Goal: Check status

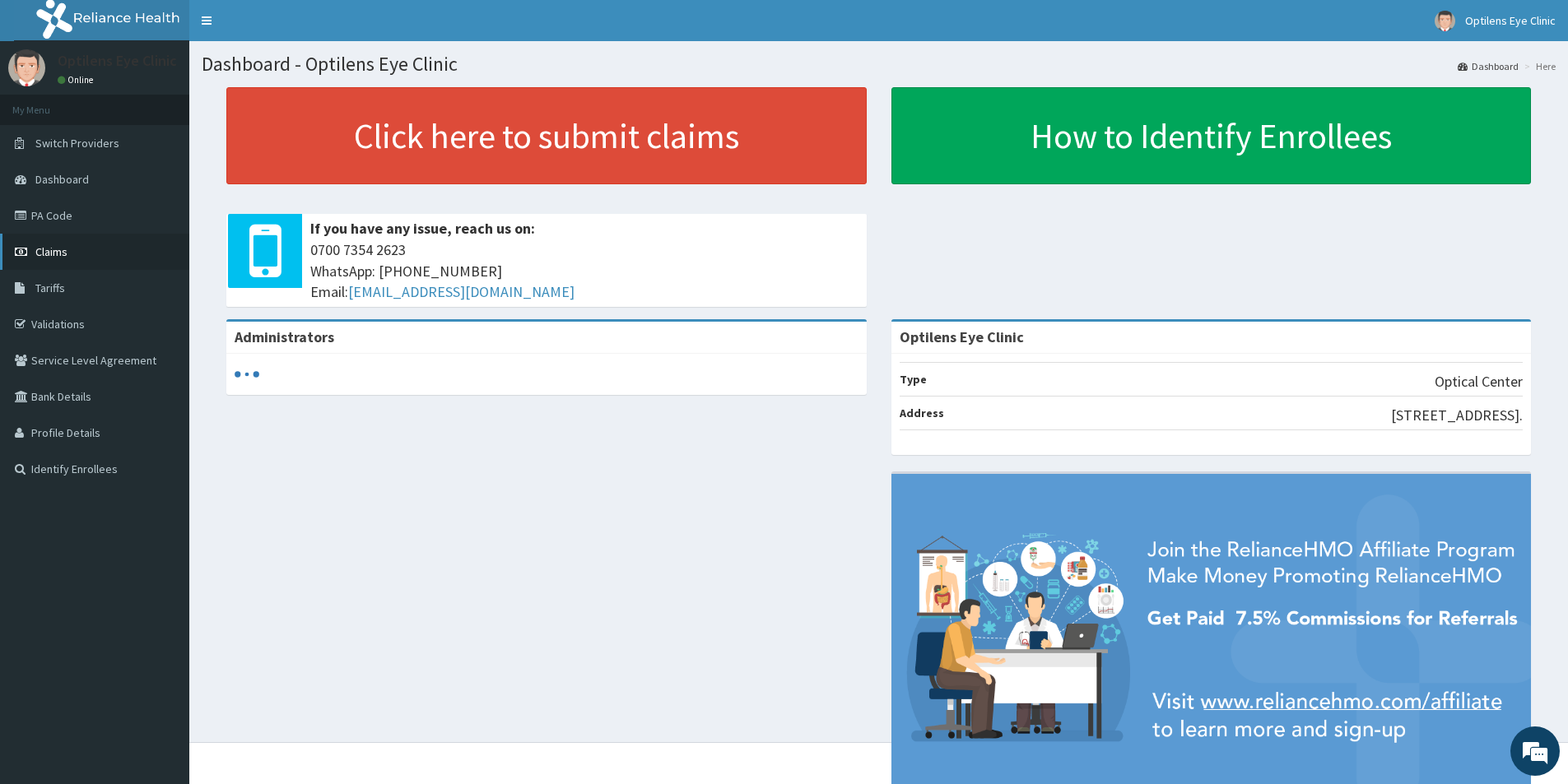
drag, startPoint x: 0, startPoint y: 0, endPoint x: 52, endPoint y: 246, distance: 251.4
click at [52, 246] on span "Claims" at bounding box center [51, 251] width 32 height 14
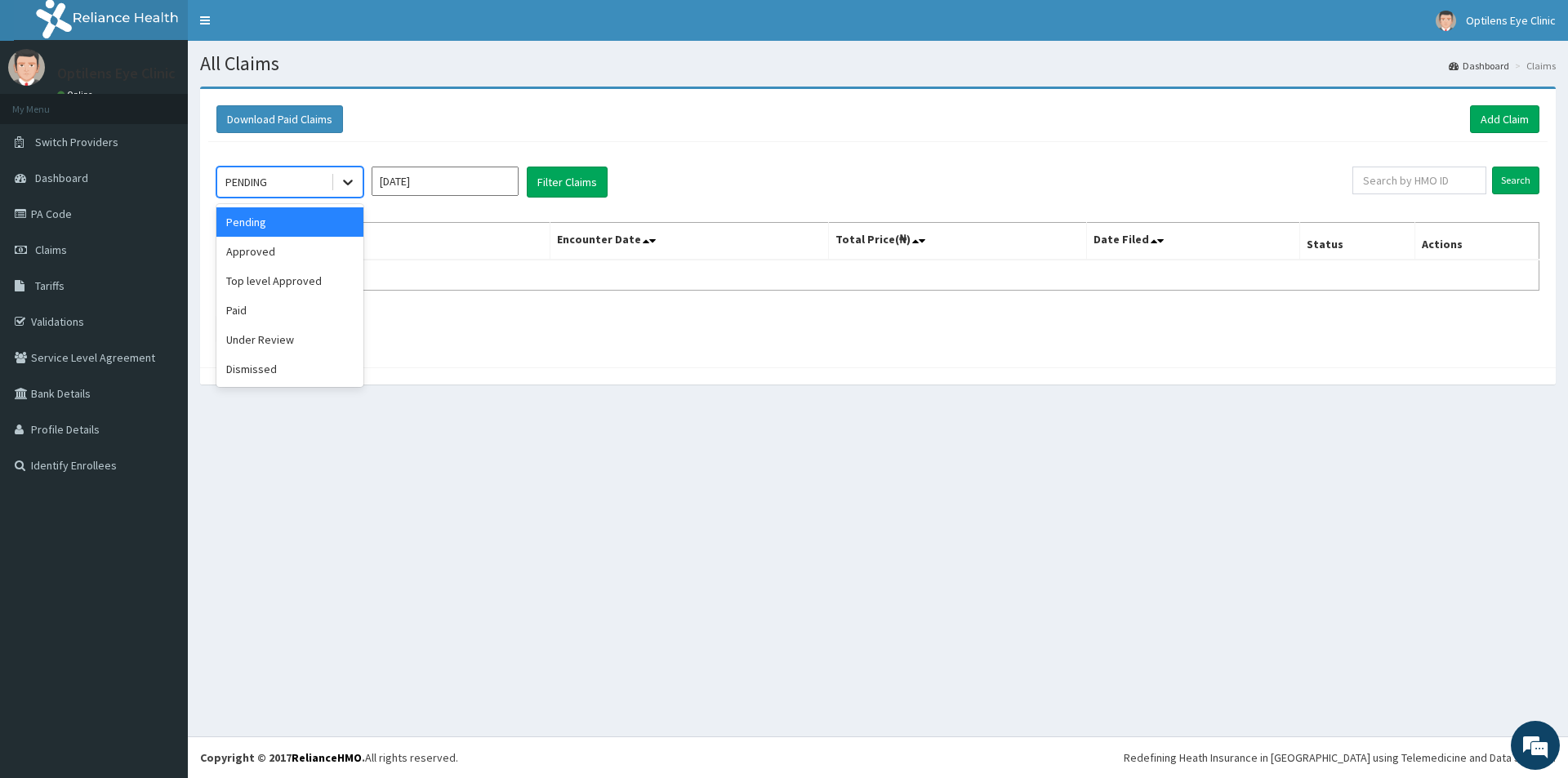
click at [346, 184] on icon at bounding box center [347, 183] width 10 height 6
click at [231, 314] on div "Paid" at bounding box center [290, 310] width 147 height 30
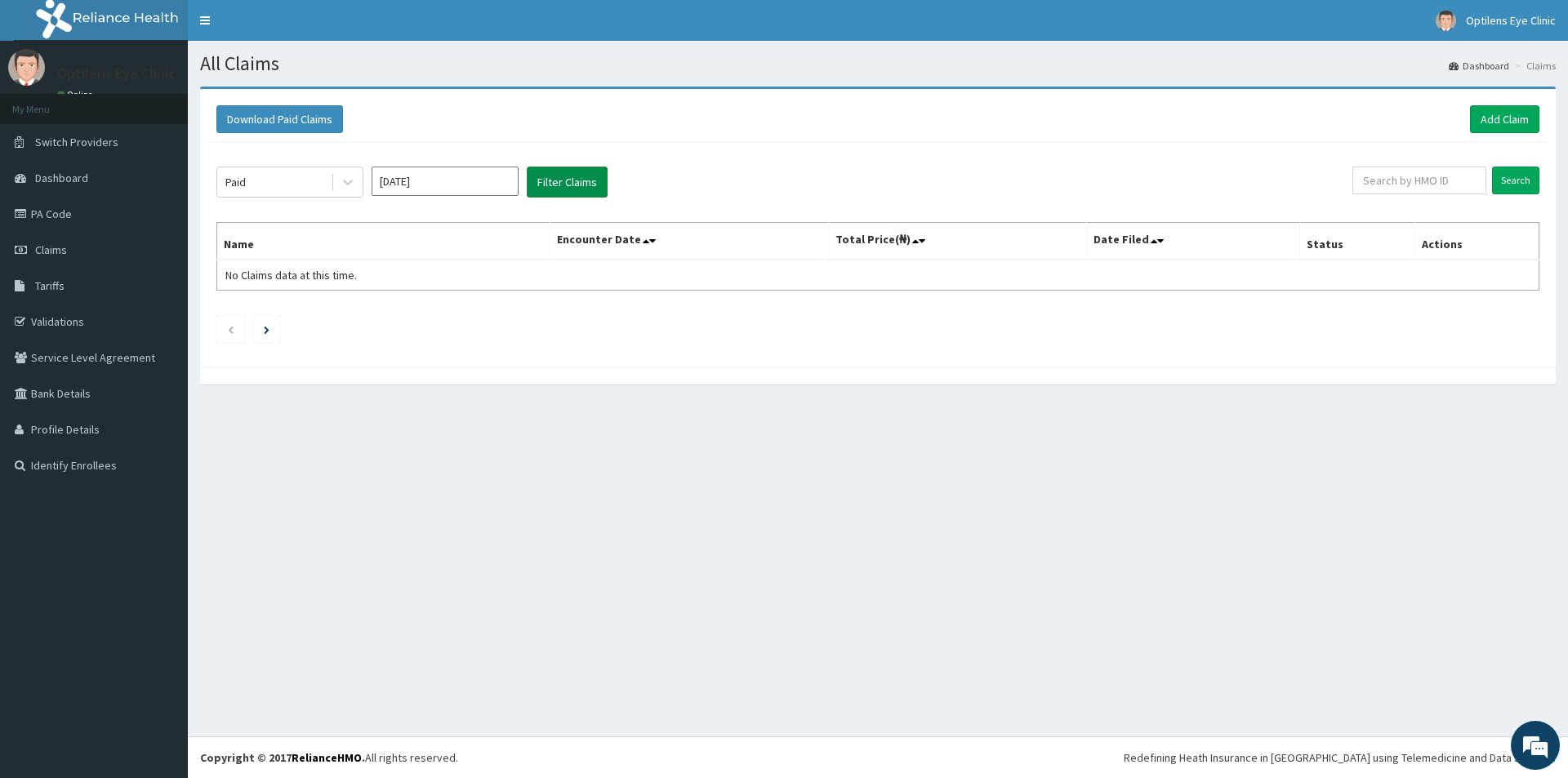
click at [561, 174] on button "Filter Claims" at bounding box center [567, 182] width 81 height 32
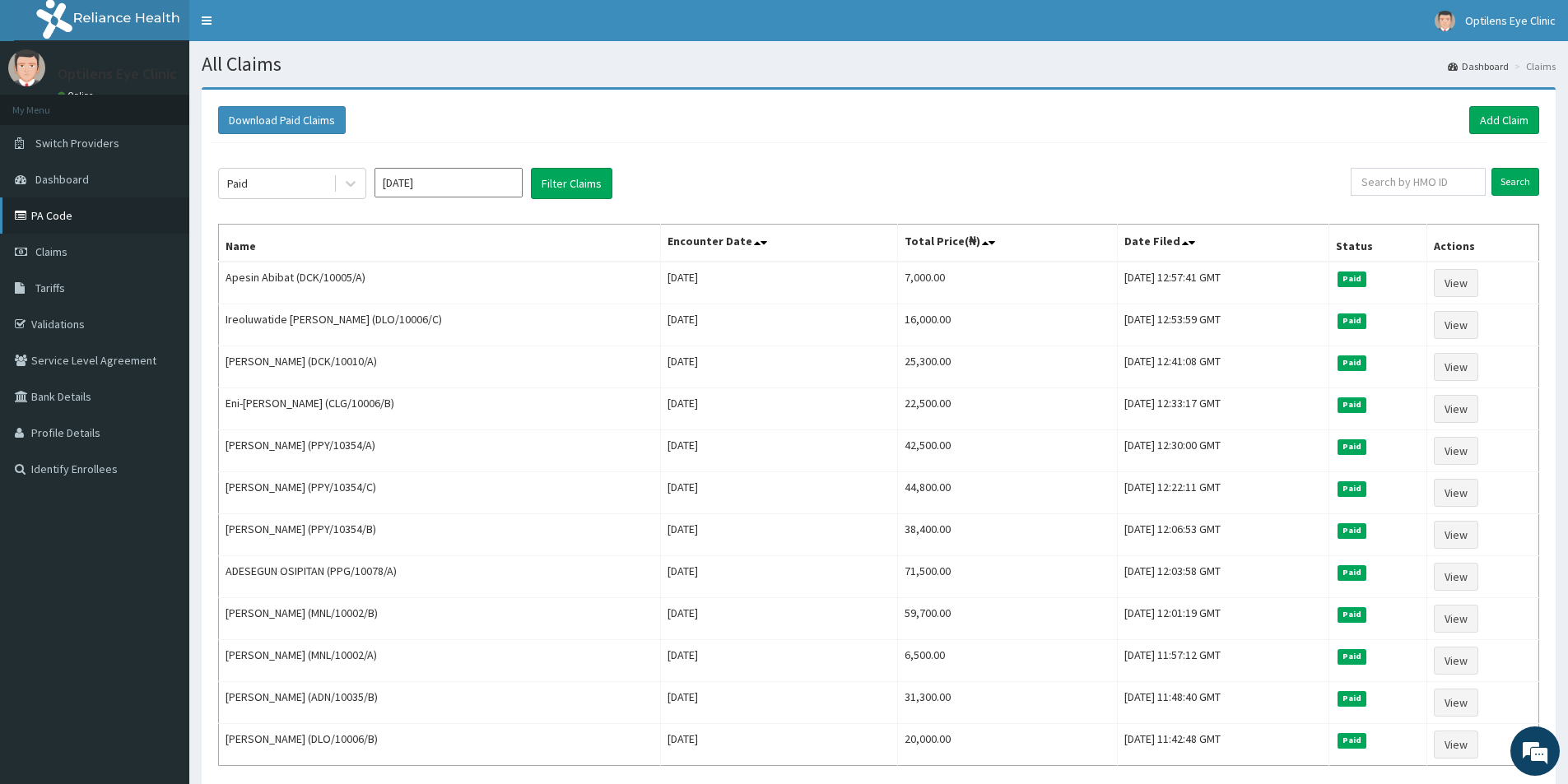
click at [52, 211] on link "PA Code" at bounding box center [94, 215] width 190 height 37
